Goal: Information Seeking & Learning: Understand process/instructions

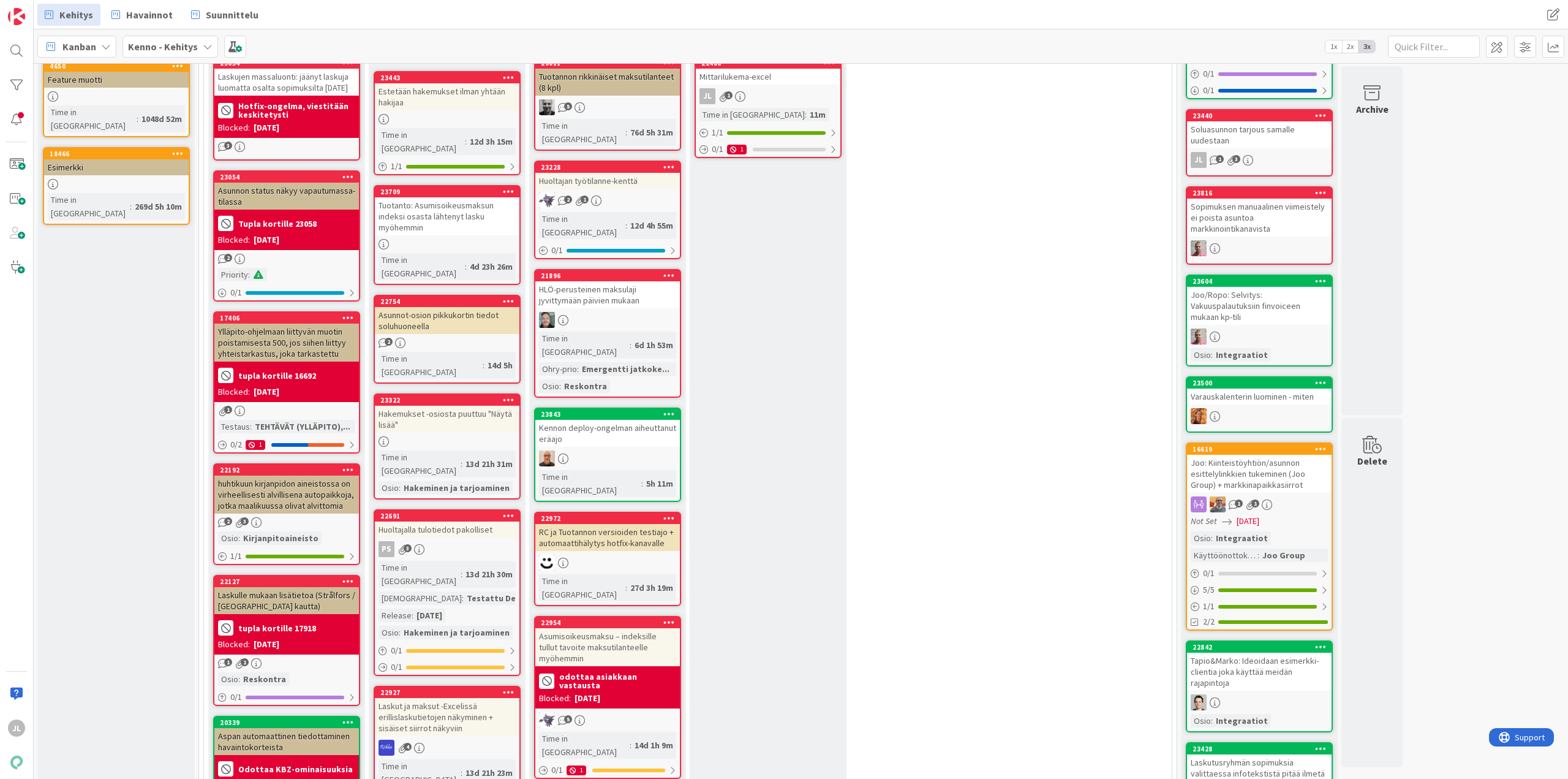
scroll to position [122, 0]
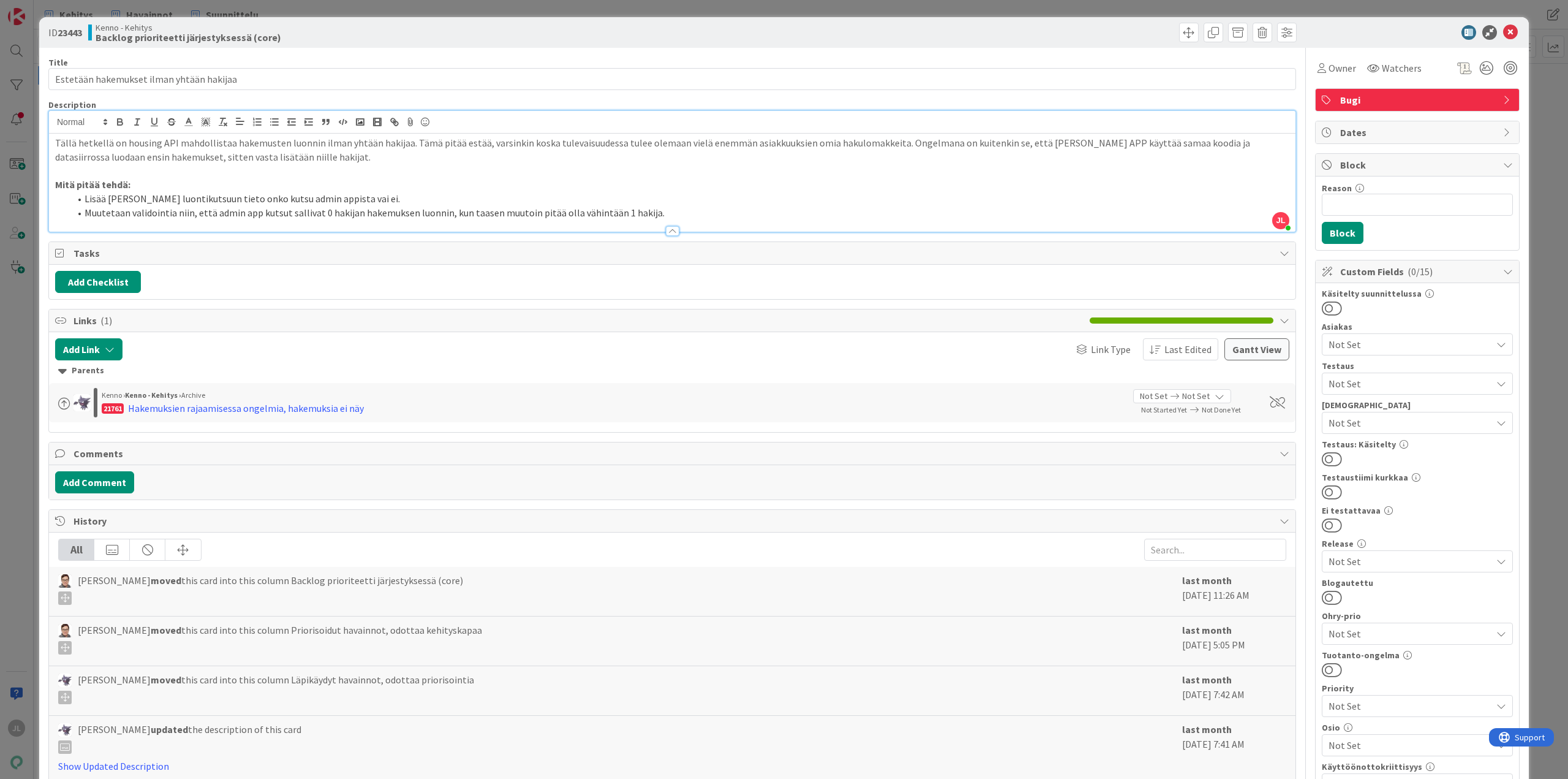
drag, startPoint x: 269, startPoint y: 188, endPoint x: 269, endPoint y: 211, distance: 23.0
click at [269, 188] on p "Mitä pitää tehdä:" at bounding box center [672, 185] width 1235 height 14
